Goal: Navigation & Orientation: Find specific page/section

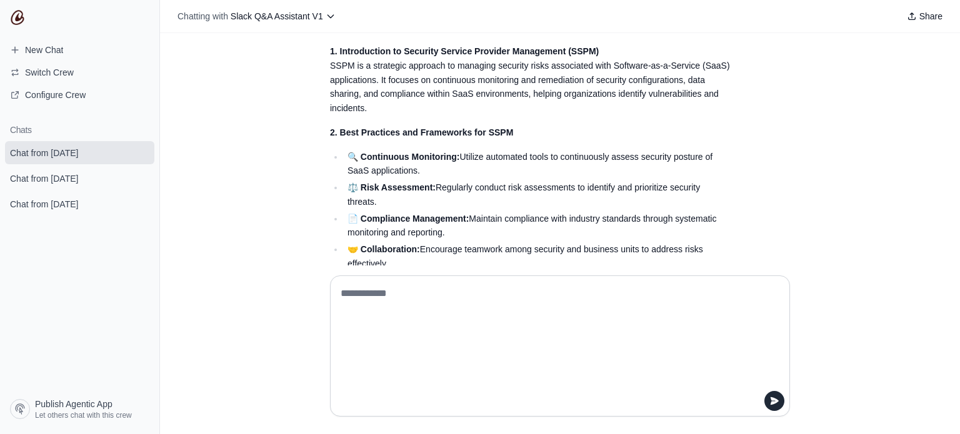
scroll to position [506, 0]
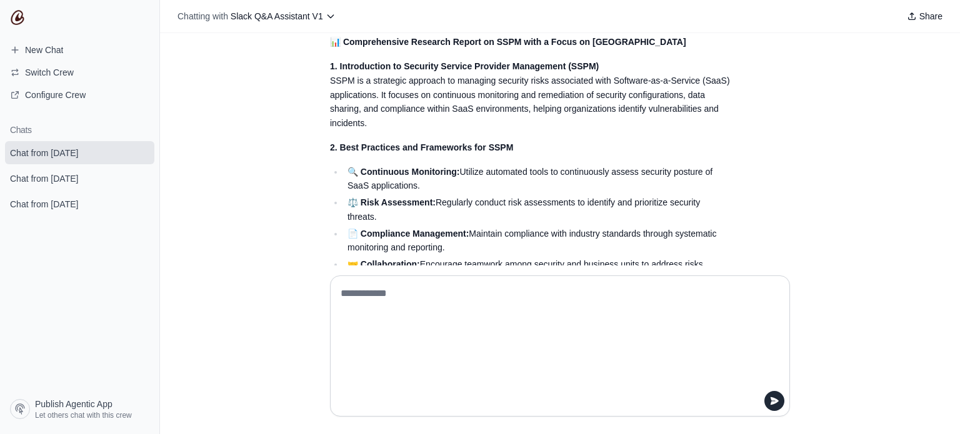
click at [26, 17] on nav "New Chat Switch Crew Configure Crew Chats Chat from [DATE] Chat from [DATE] Cha…" at bounding box center [80, 217] width 160 height 434
click at [21, 20] on img at bounding box center [17, 17] width 15 height 15
click at [23, 16] on img at bounding box center [17, 17] width 15 height 15
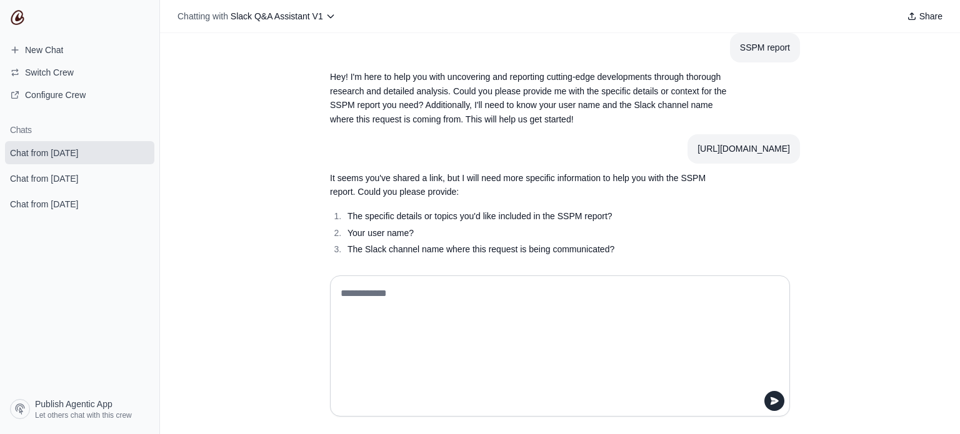
scroll to position [0, 0]
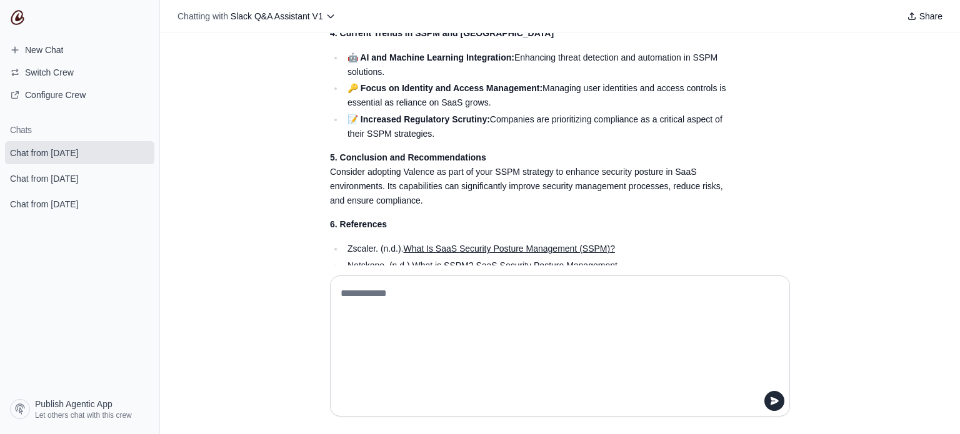
scroll to position [1106, 0]
